Goal: Task Accomplishment & Management: Manage account settings

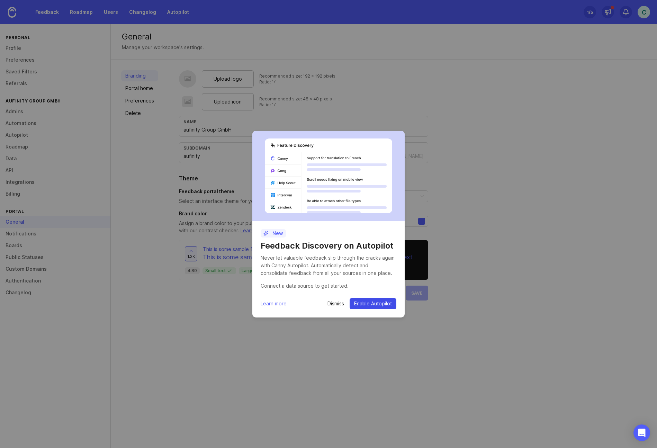
click at [369, 301] on span "Enable Autopilot" at bounding box center [373, 303] width 38 height 7
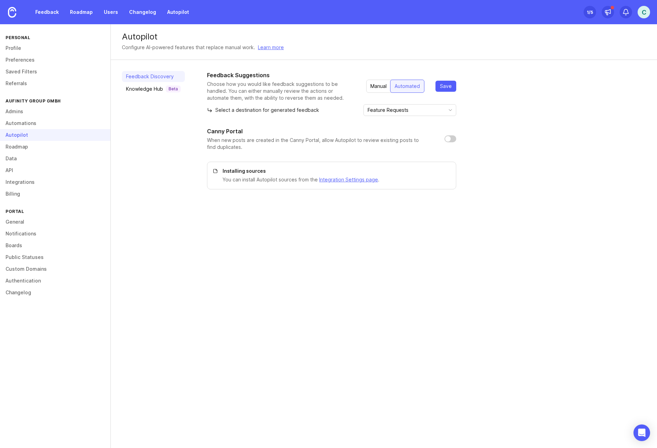
click at [452, 138] on input "checkbox" at bounding box center [451, 138] width 12 height 7
click at [450, 88] on span "Save" at bounding box center [446, 86] width 12 height 7
checkbox input "true"
click at [29, 124] on link "Automations" at bounding box center [55, 123] width 110 height 12
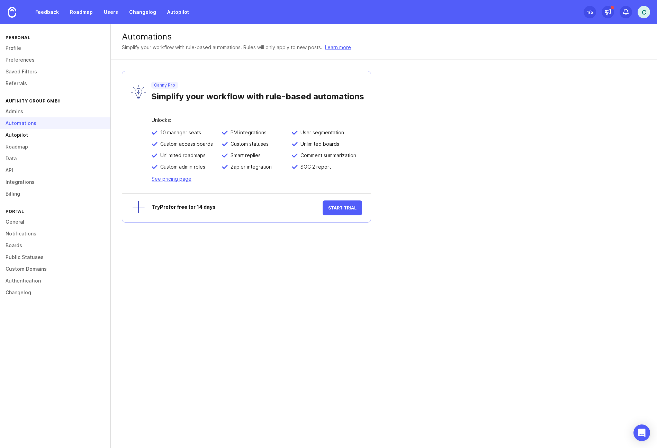
click at [25, 136] on link "Autopilot" at bounding box center [55, 135] width 110 height 12
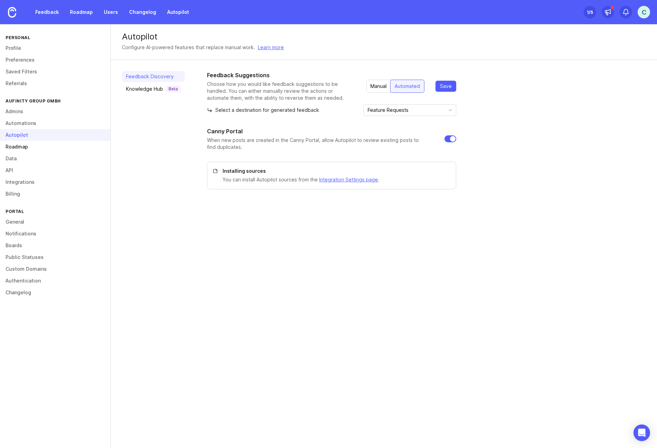
click at [26, 144] on link "Roadmap" at bounding box center [55, 147] width 110 height 12
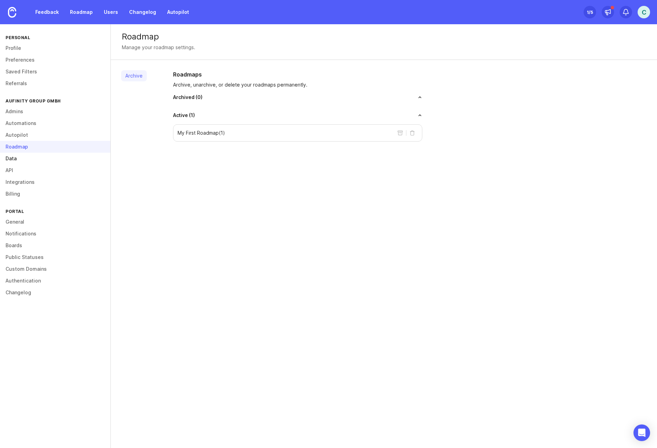
click at [28, 160] on link "Data" at bounding box center [55, 159] width 110 height 12
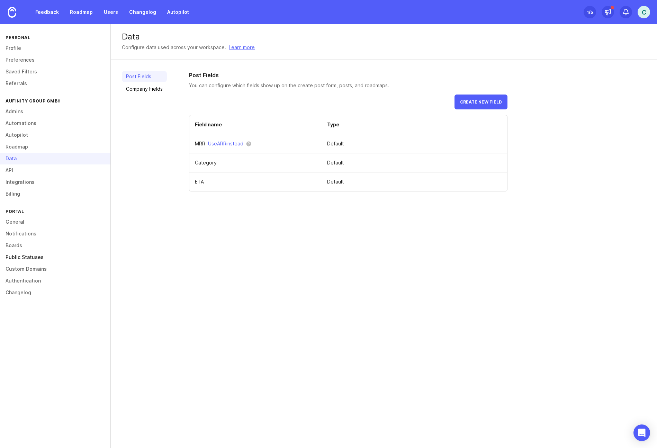
click at [38, 258] on link "Public Statuses" at bounding box center [55, 257] width 110 height 12
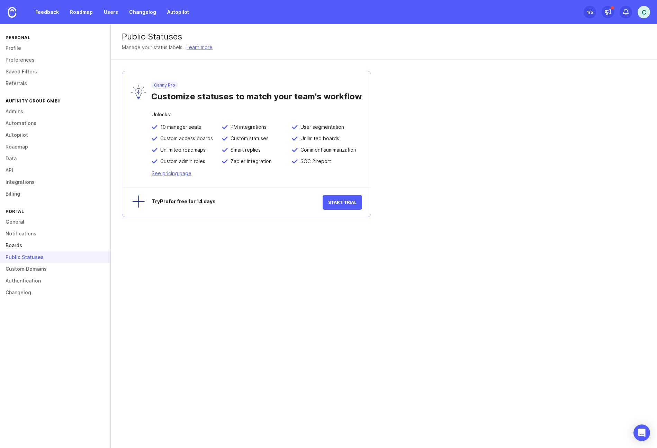
click at [32, 247] on link "Boards" at bounding box center [55, 246] width 110 height 12
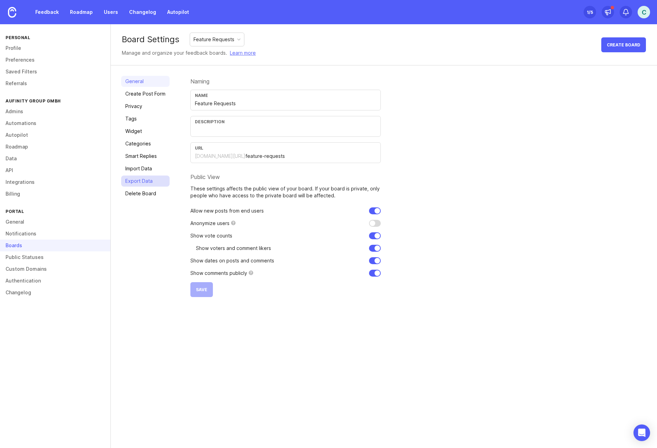
click at [138, 180] on link "Export Data" at bounding box center [145, 181] width 48 height 11
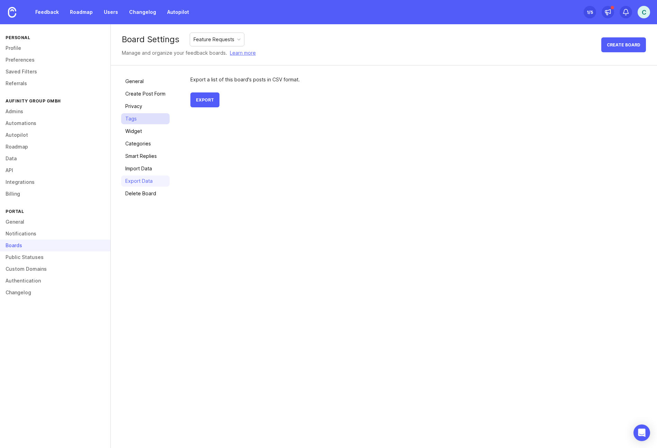
click at [132, 122] on link "Tags" at bounding box center [145, 118] width 48 height 11
click at [138, 107] on link "Privacy" at bounding box center [145, 106] width 48 height 11
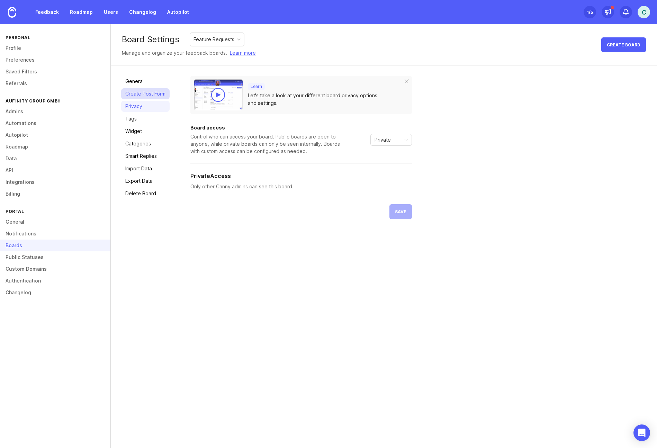
click at [149, 95] on link "Create Post Form" at bounding box center [145, 93] width 48 height 11
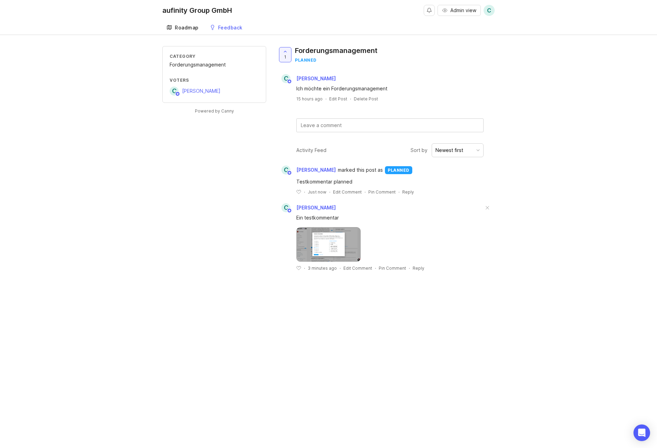
click at [186, 30] on div "Roadmap" at bounding box center [187, 27] width 24 height 5
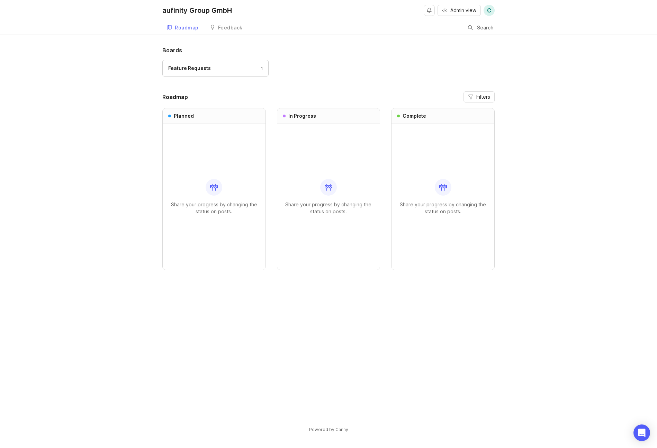
click at [217, 177] on div "Share your progress by changing the status on posts." at bounding box center [214, 197] width 92 height 146
click at [322, 91] on header "Roadmap Filters" at bounding box center [328, 96] width 332 height 11
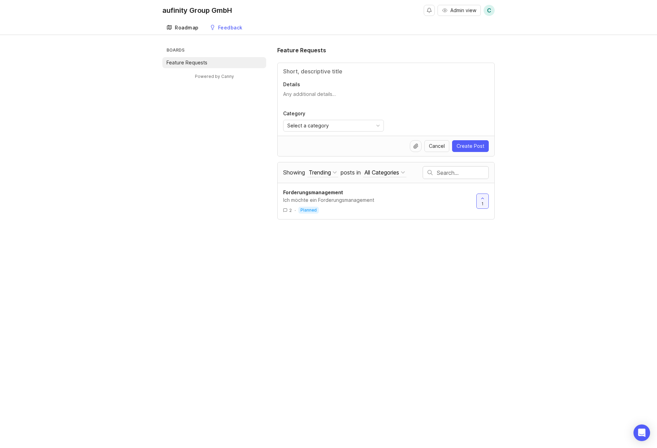
click at [194, 26] on div "Roadmap" at bounding box center [187, 27] width 24 height 5
